Goal: Task Accomplishment & Management: Manage account settings

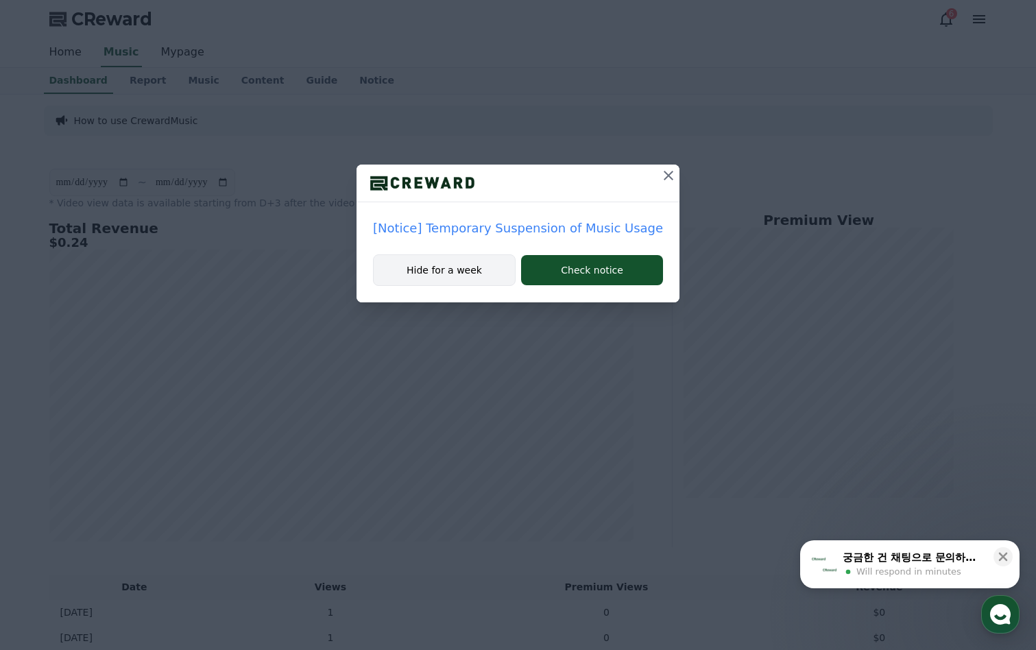
click at [455, 272] on button "Hide for a week" at bounding box center [444, 270] width 143 height 32
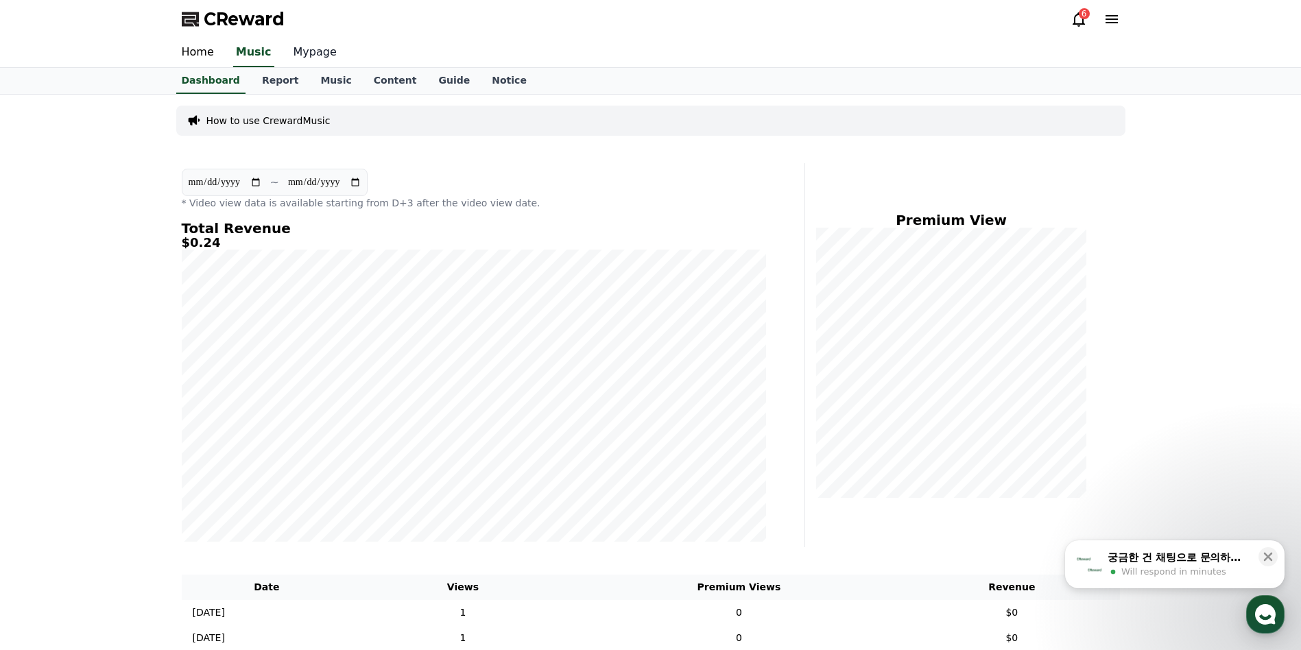
click at [300, 53] on link "Mypage" at bounding box center [315, 52] width 65 height 29
select select "**********"
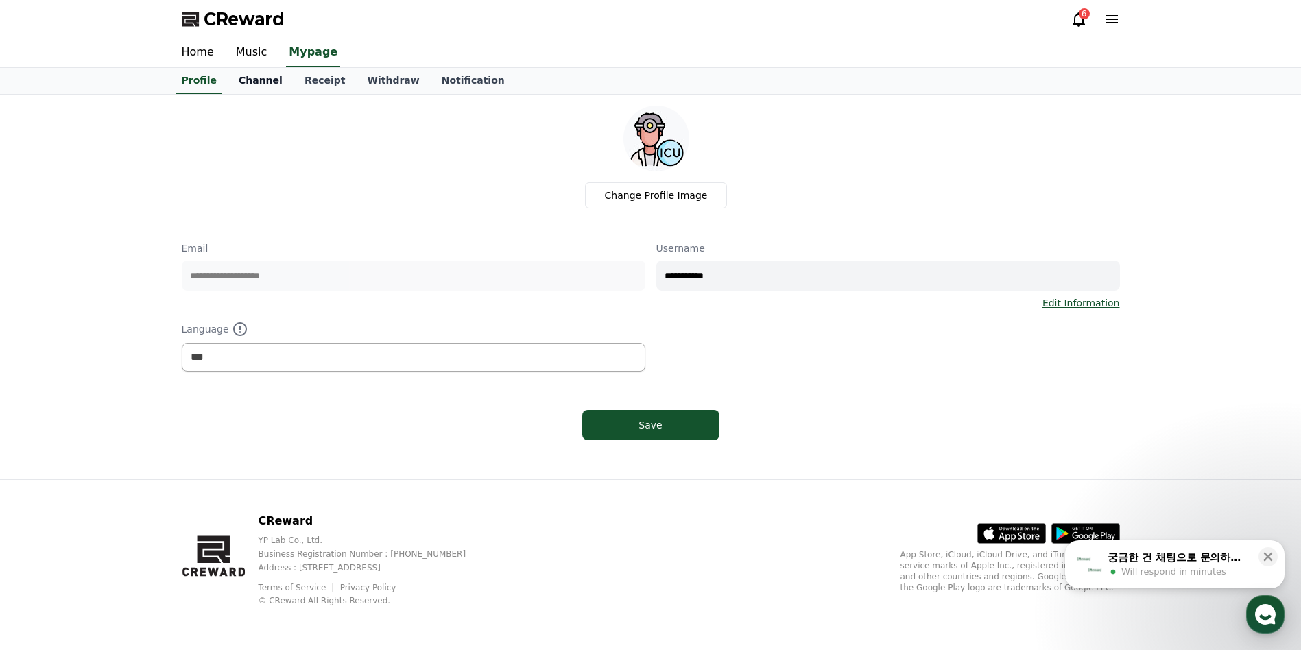
click at [253, 82] on link "Channel" at bounding box center [261, 81] width 66 height 26
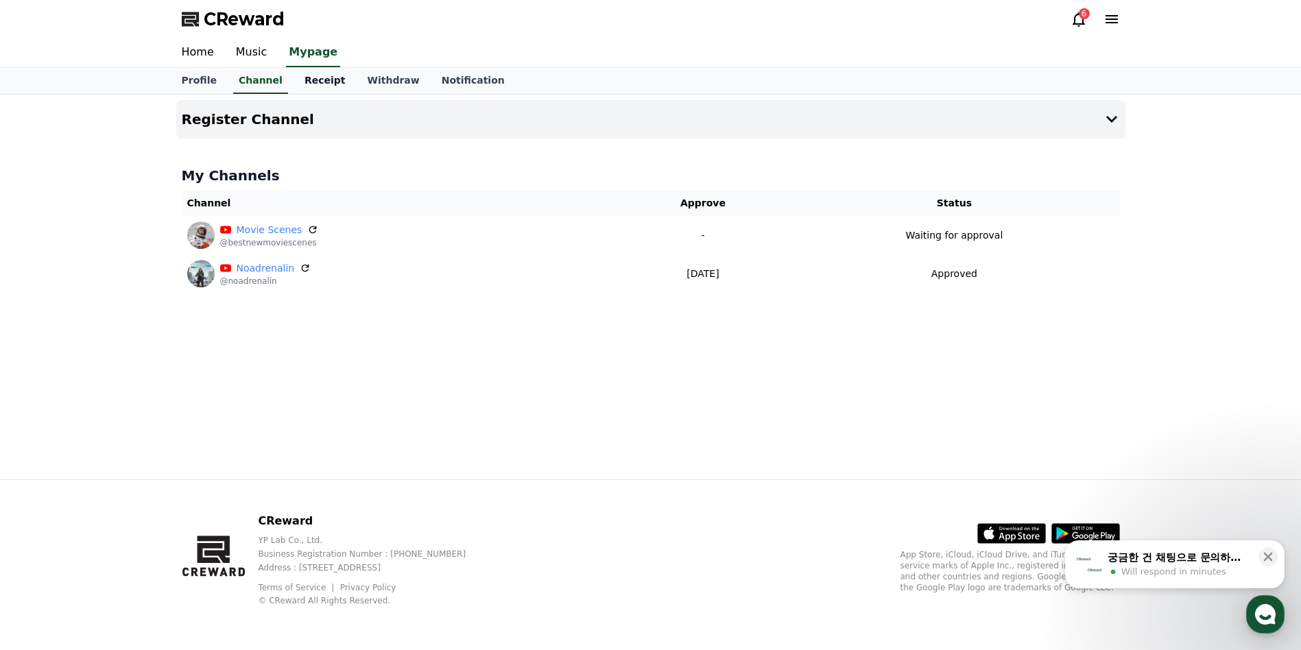
click at [311, 83] on link "Receipt" at bounding box center [325, 81] width 63 height 26
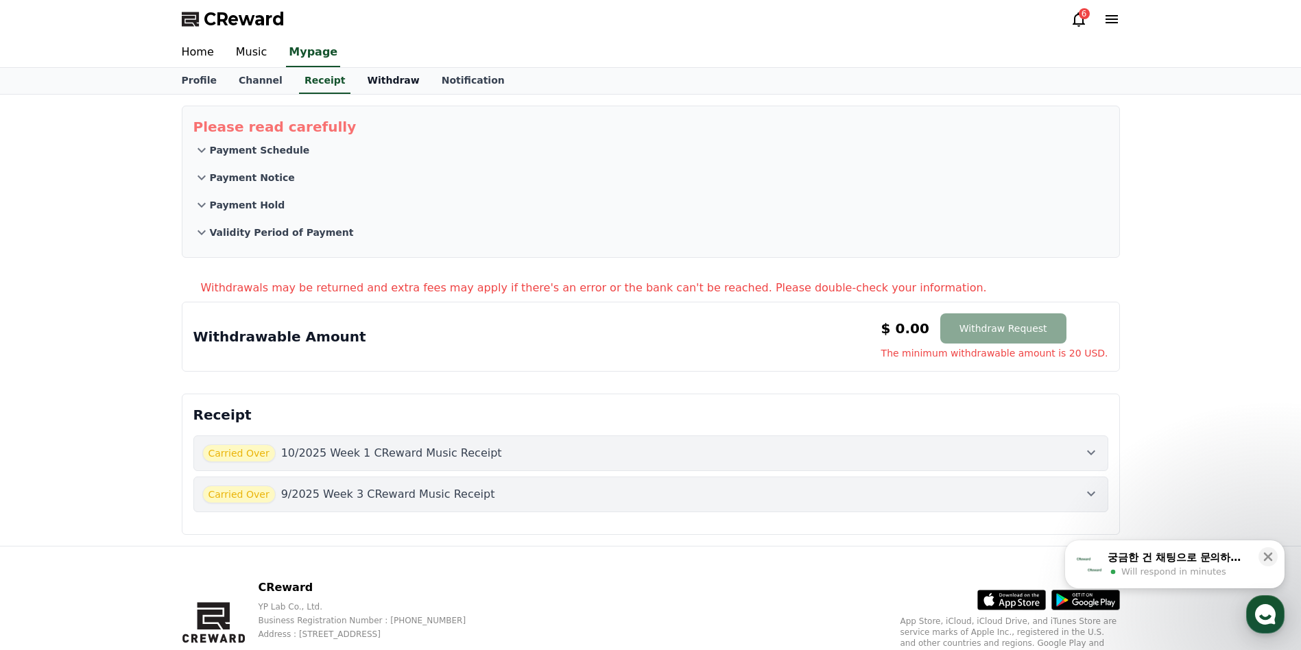
click at [356, 86] on link "Withdraw" at bounding box center [393, 81] width 74 height 26
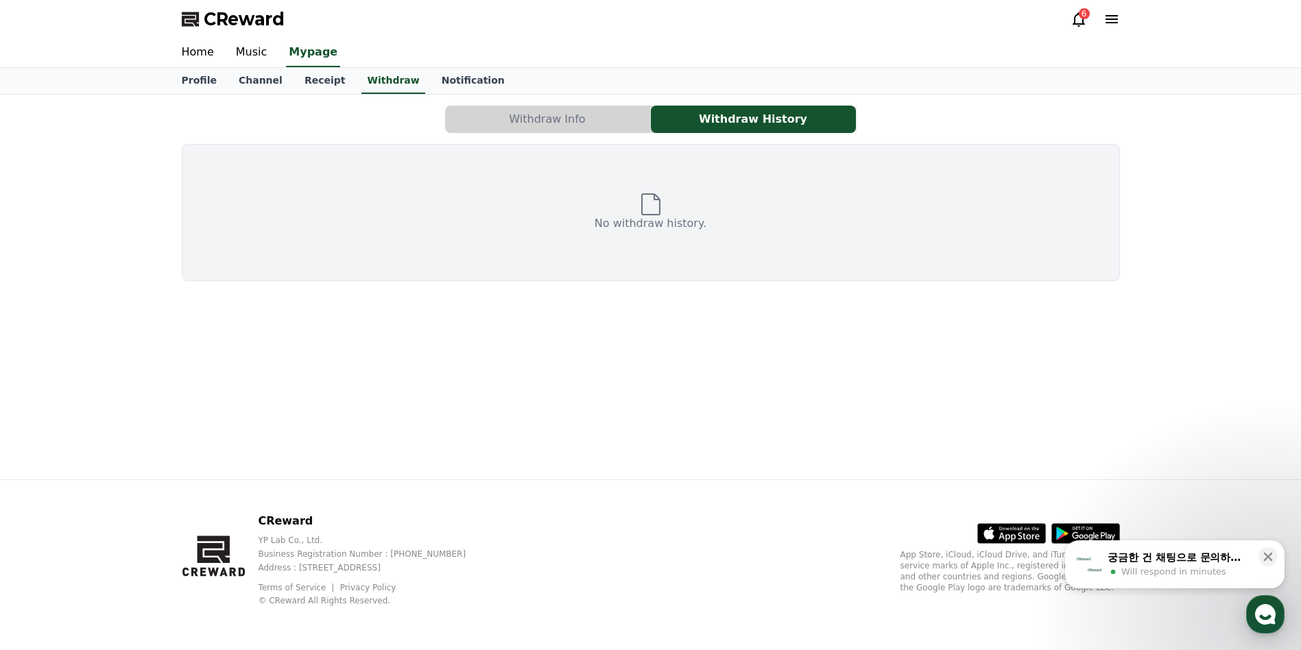
click at [500, 112] on button "Withdraw Info" at bounding box center [547, 119] width 205 height 27
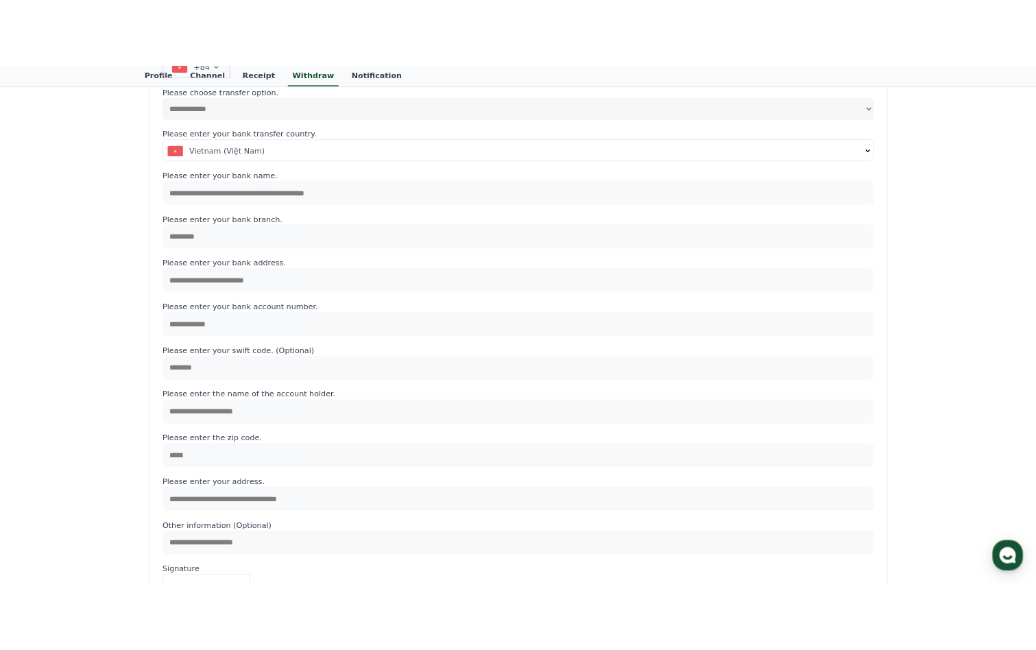
scroll to position [274, 0]
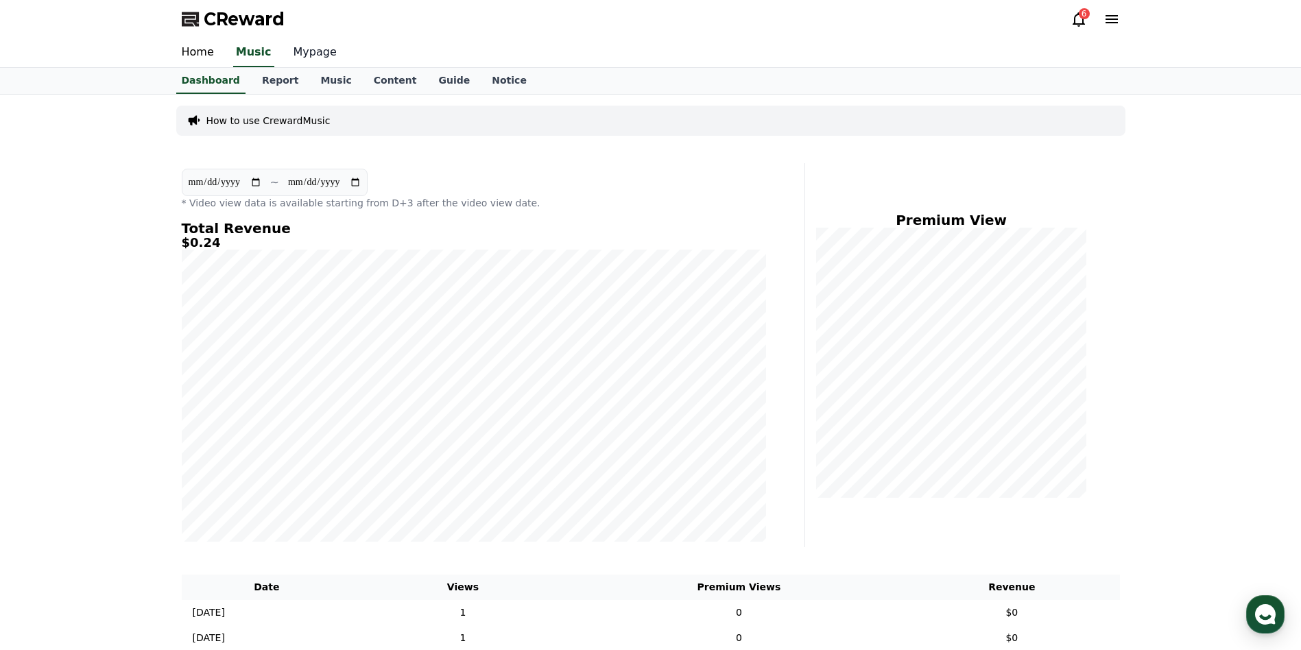
click at [289, 58] on link "Mypage" at bounding box center [315, 52] width 65 height 29
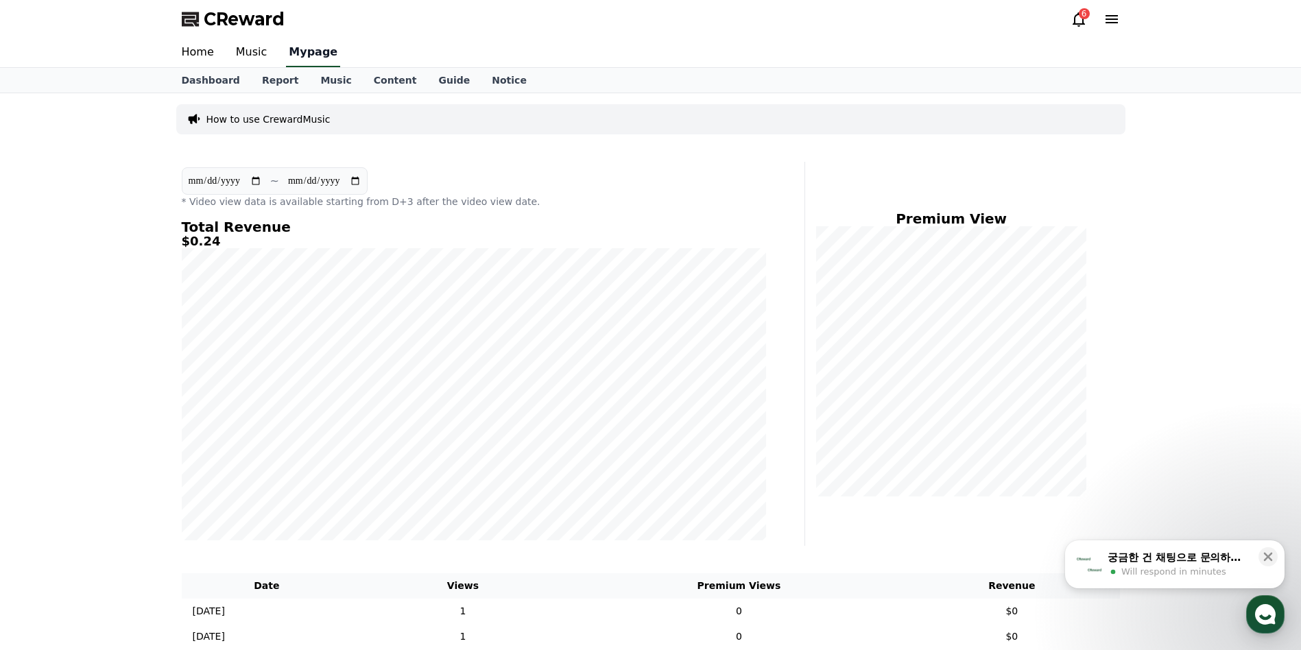
select select "**********"
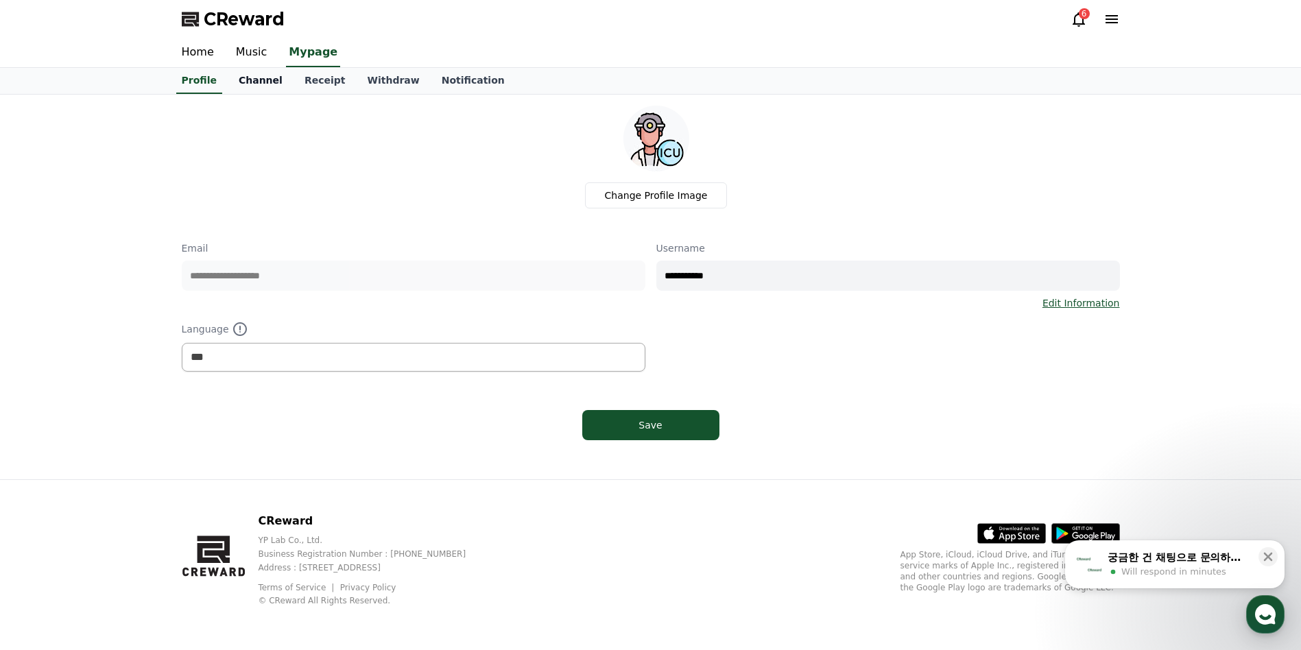
click at [254, 80] on link "Channel" at bounding box center [261, 81] width 66 height 26
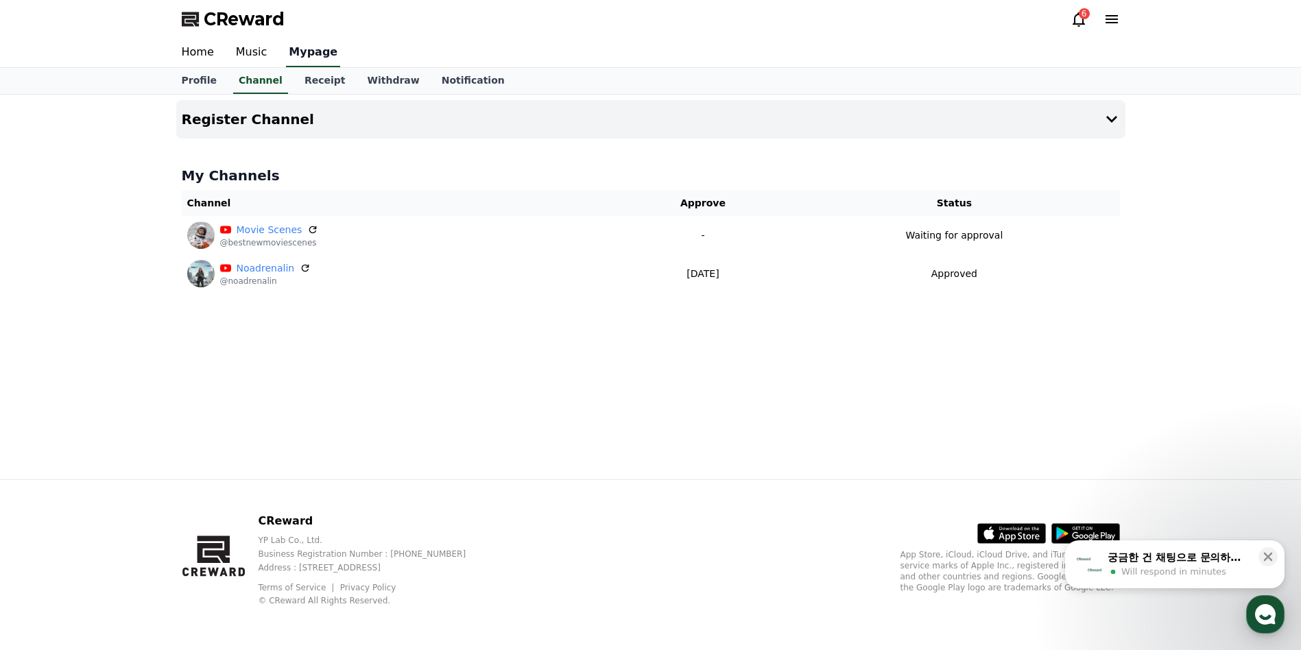
click at [296, 60] on link "Mypage" at bounding box center [313, 52] width 54 height 29
select select "**********"
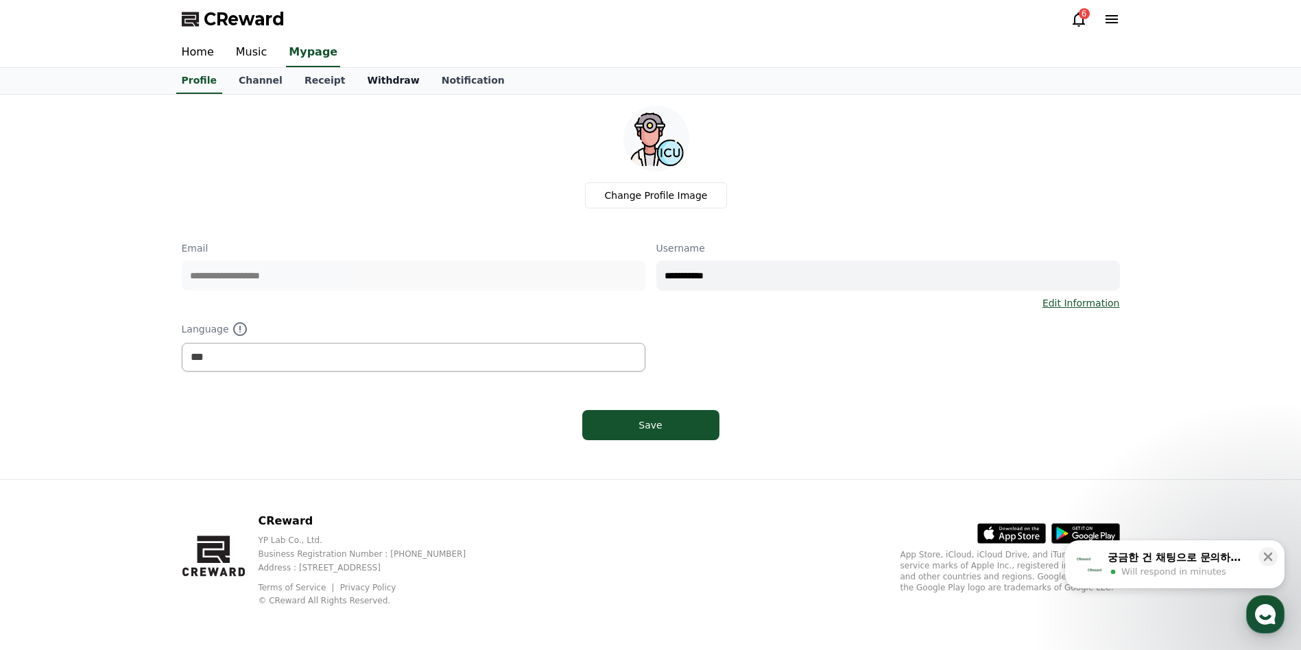
click at [357, 86] on link "Withdraw" at bounding box center [393, 81] width 74 height 26
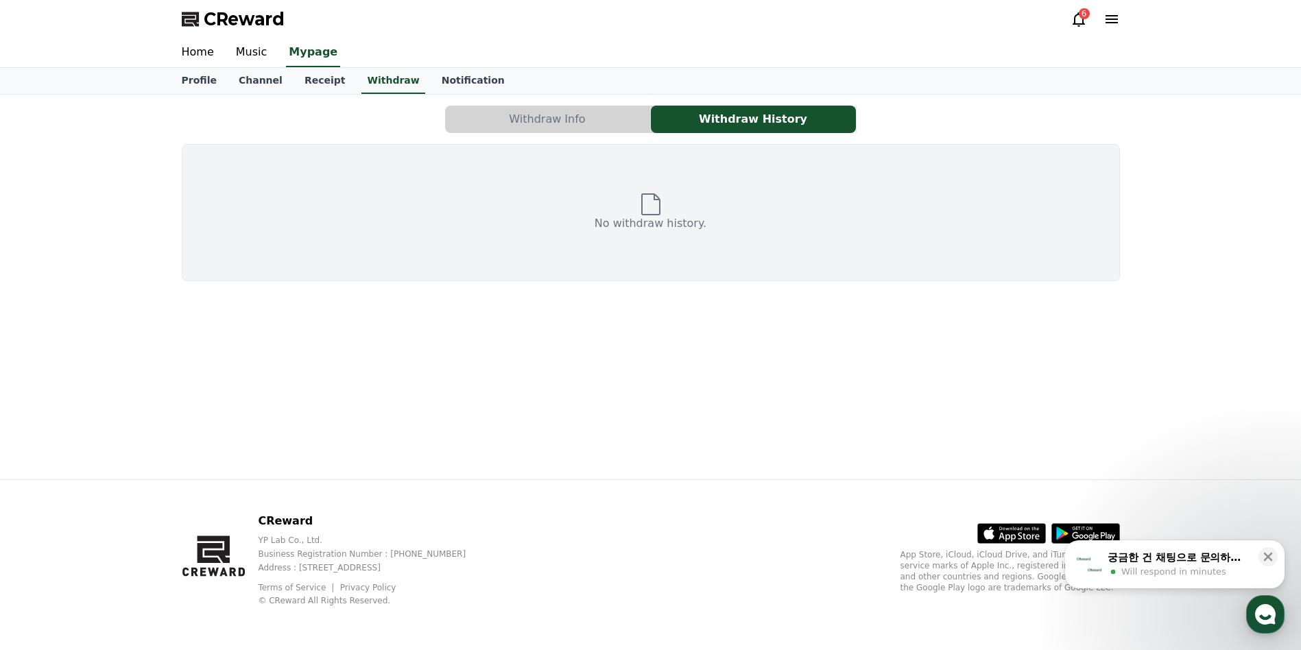
click at [545, 115] on button "Withdraw Info" at bounding box center [547, 119] width 205 height 27
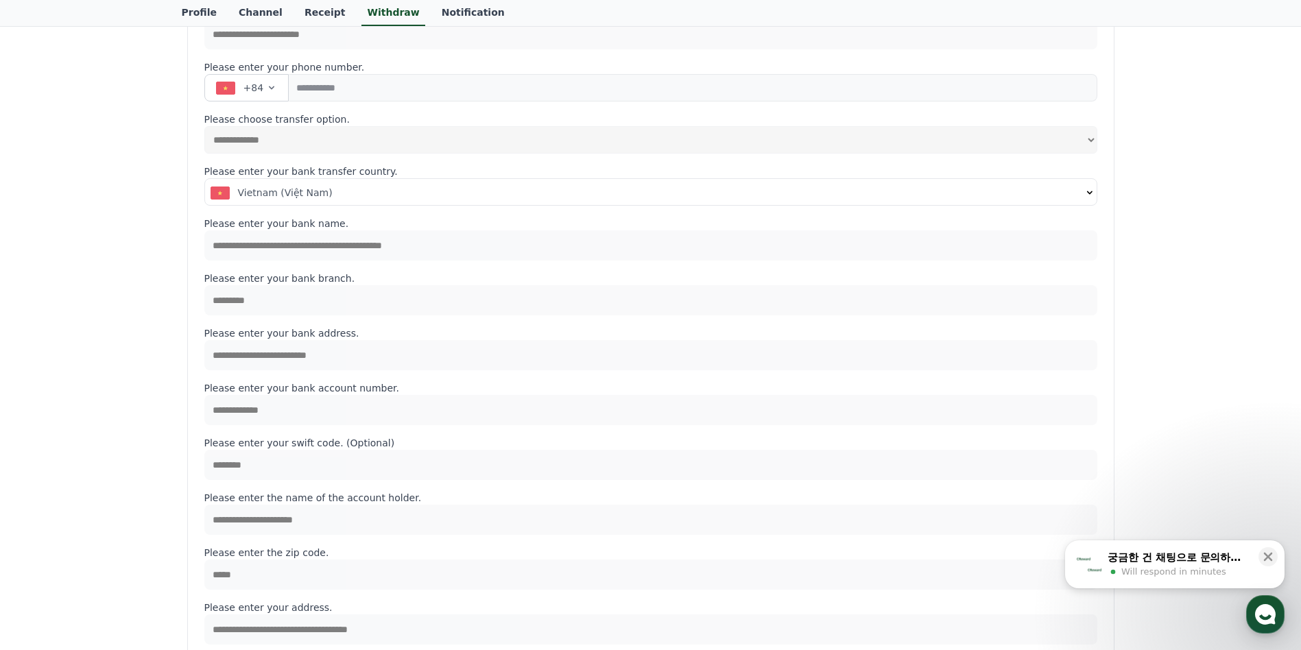
scroll to position [206, 0]
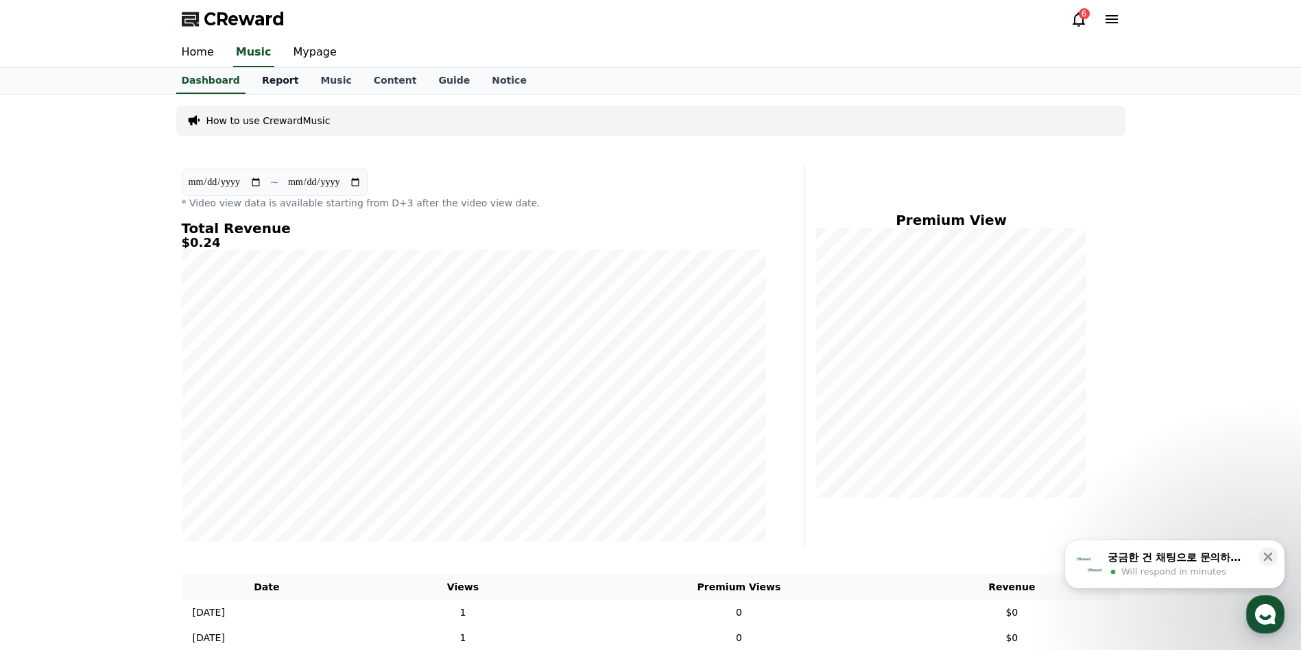
click at [260, 75] on link "Report" at bounding box center [280, 81] width 59 height 26
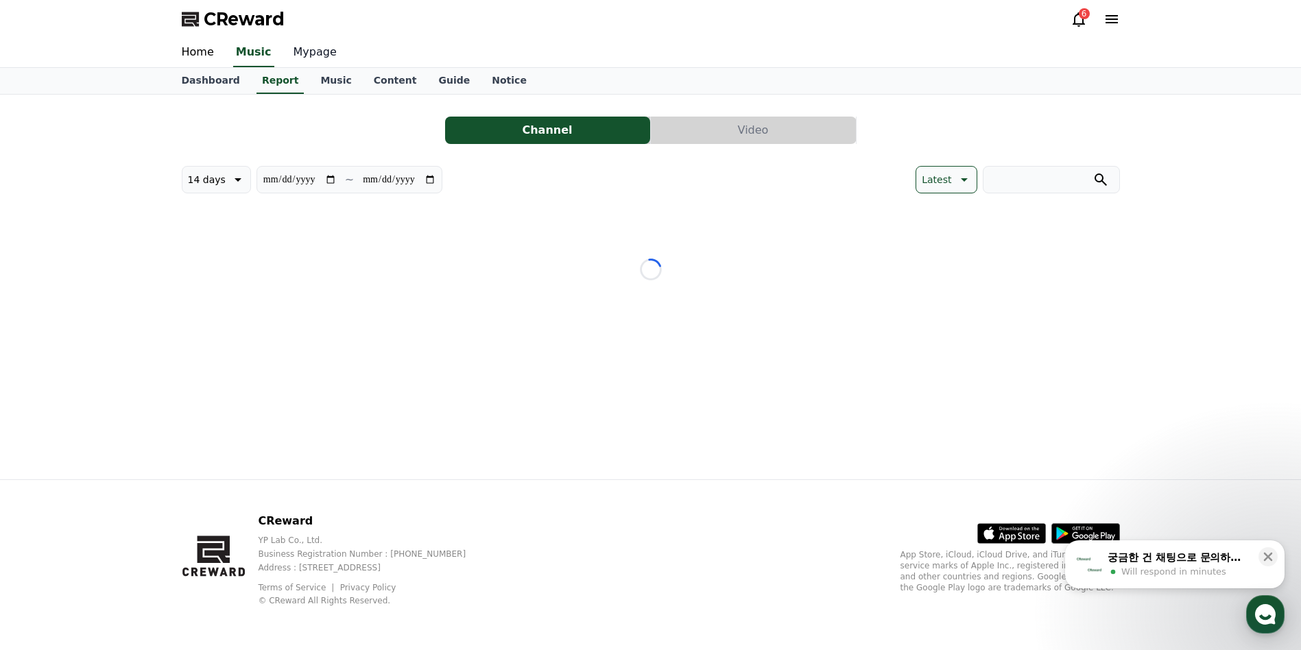
click at [309, 57] on link "Mypage" at bounding box center [315, 52] width 65 height 29
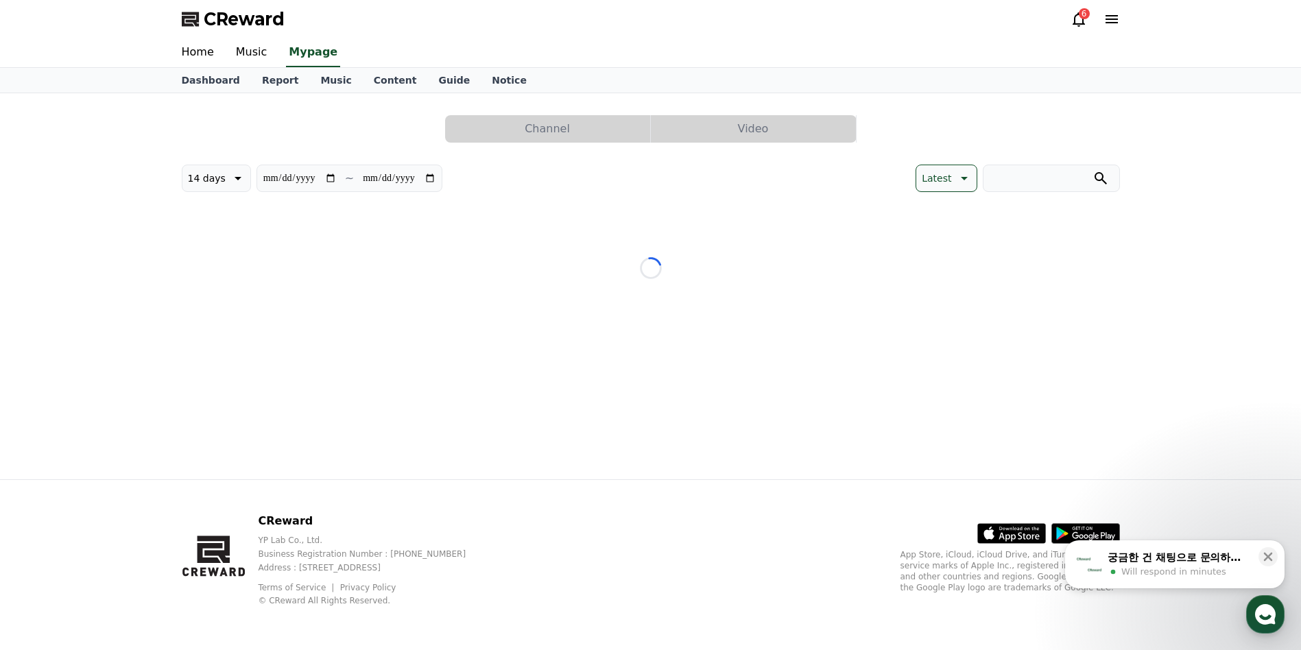
select select "**********"
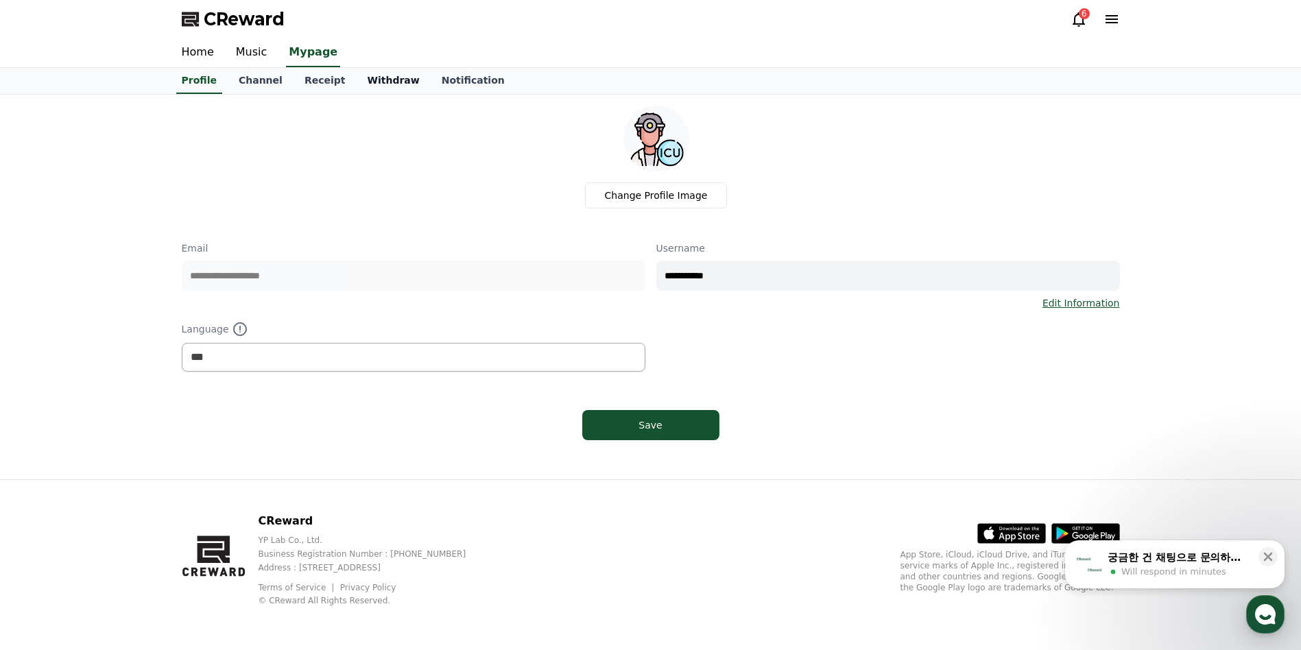
click at [373, 88] on link "Withdraw" at bounding box center [393, 81] width 74 height 26
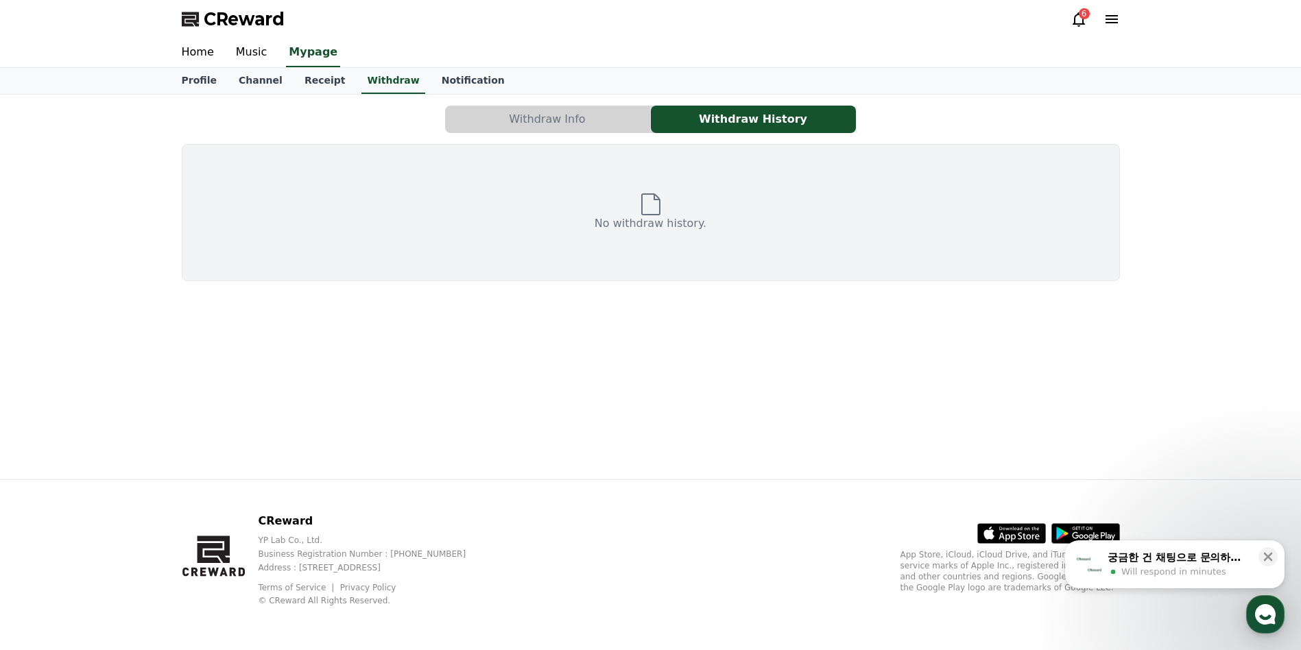
click at [517, 115] on button "Withdraw Info" at bounding box center [547, 119] width 205 height 27
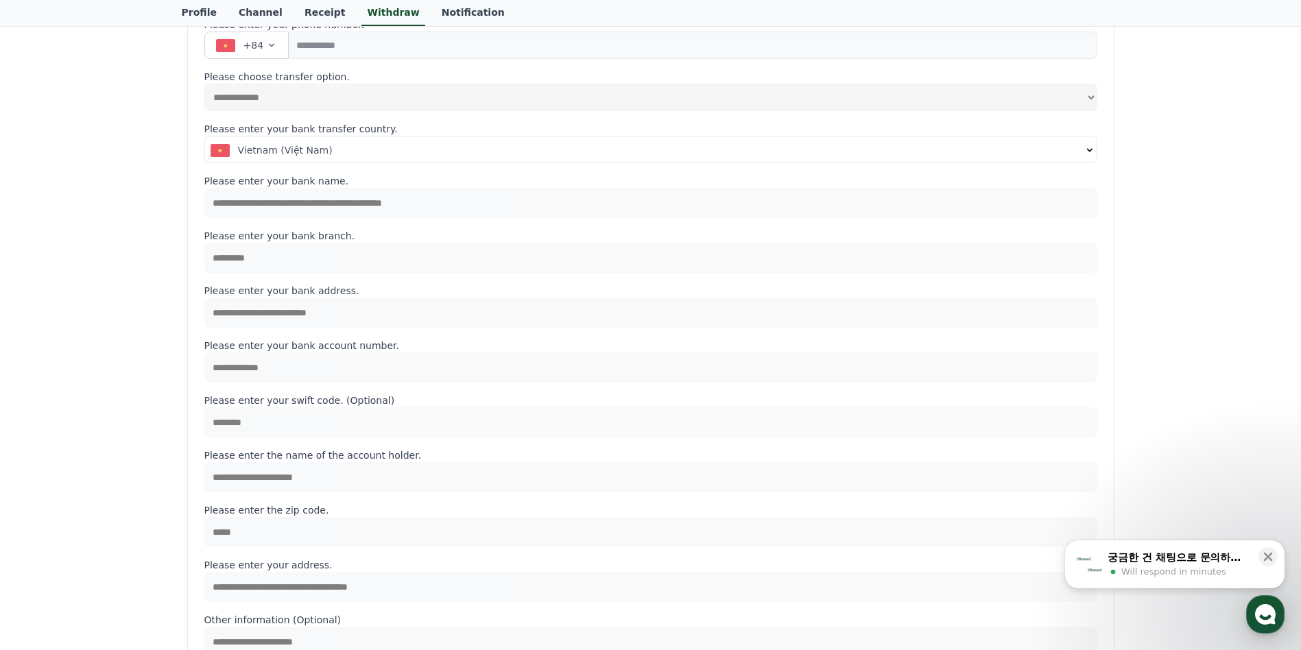
scroll to position [206, 0]
